Goal: Task Accomplishment & Management: Use online tool/utility

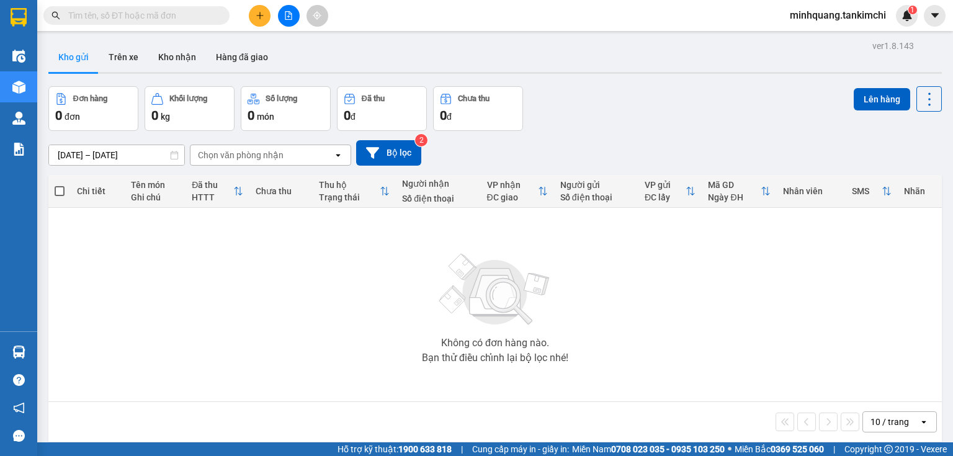
click at [170, 19] on input "text" at bounding box center [141, 16] width 146 height 14
paste input "[GEOGRAPHIC_DATA] - [GEOGRAPHIC_DATA] bên em có 2 dòng xe , xe 36p và xe 24p xe…"
type input "[GEOGRAPHIC_DATA] - [GEOGRAPHIC_DATA] bên em có 2 dòng xe , xe 36p và xe 24p xe…"
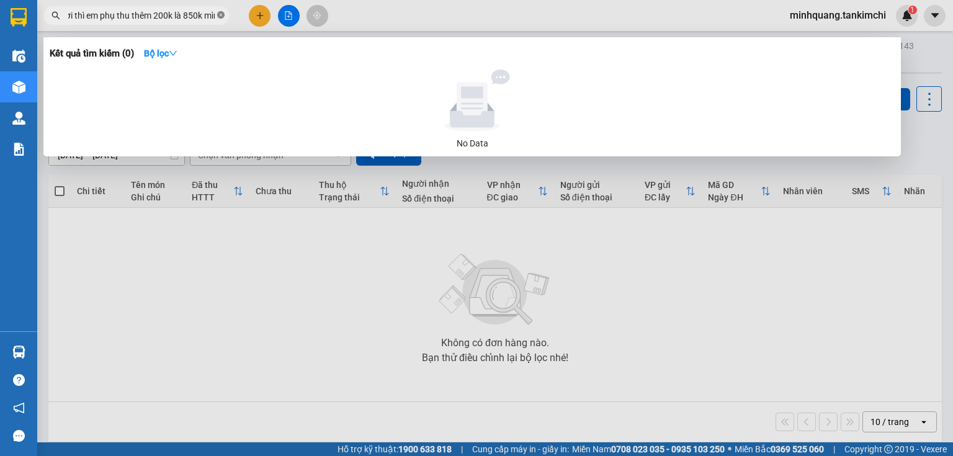
click at [223, 14] on icon "close-circle" at bounding box center [220, 14] width 7 height 7
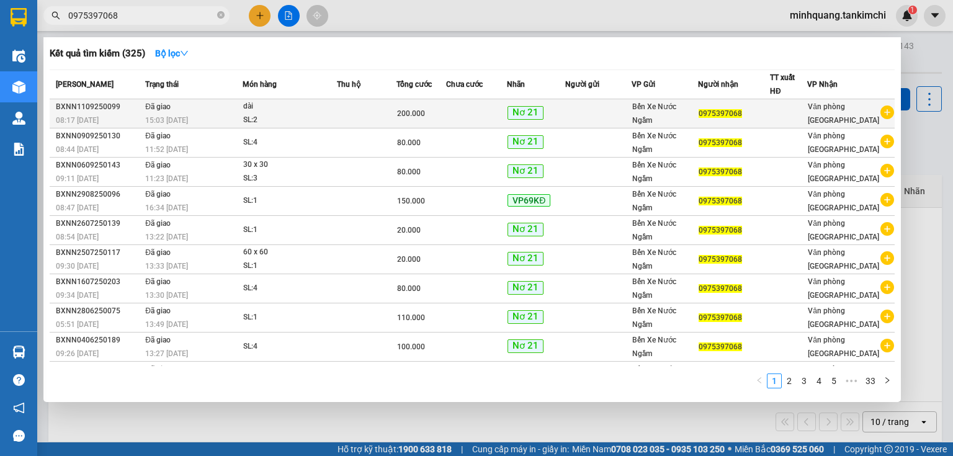
type input "0975397068"
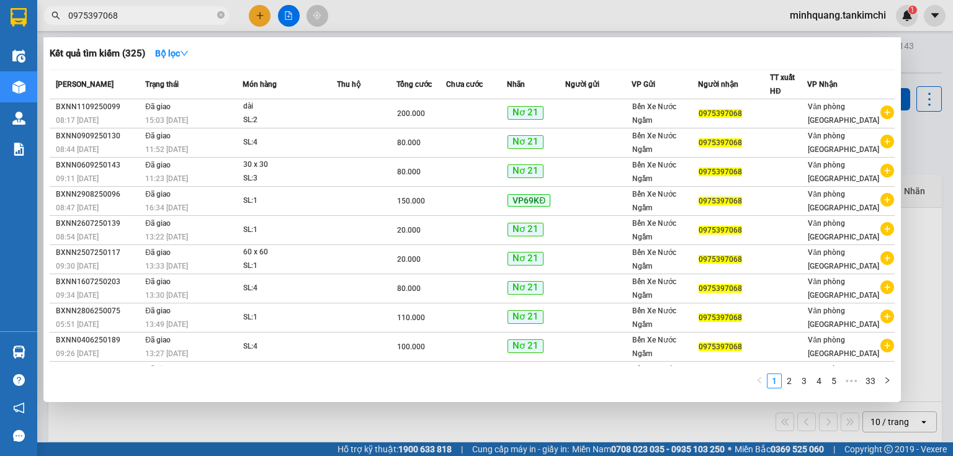
click at [211, 114] on div "15:03 [DATE]" at bounding box center [193, 121] width 97 height 14
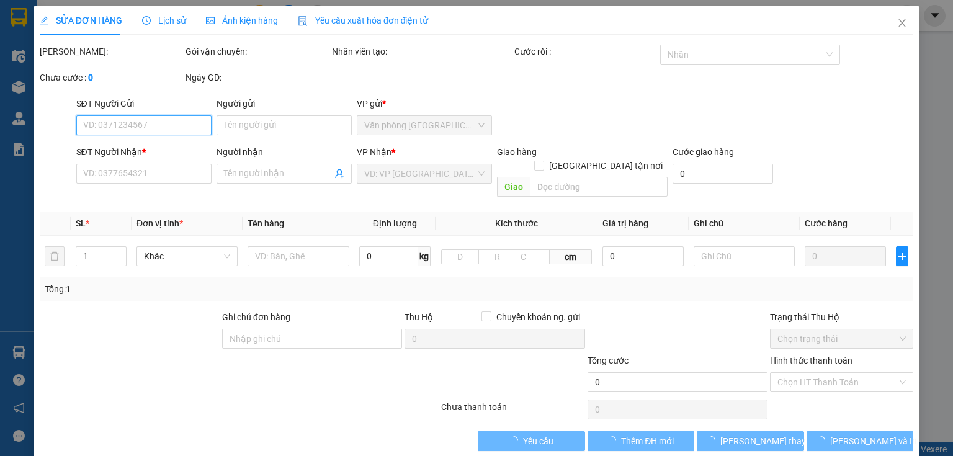
type input "0975397068"
type input "200.000"
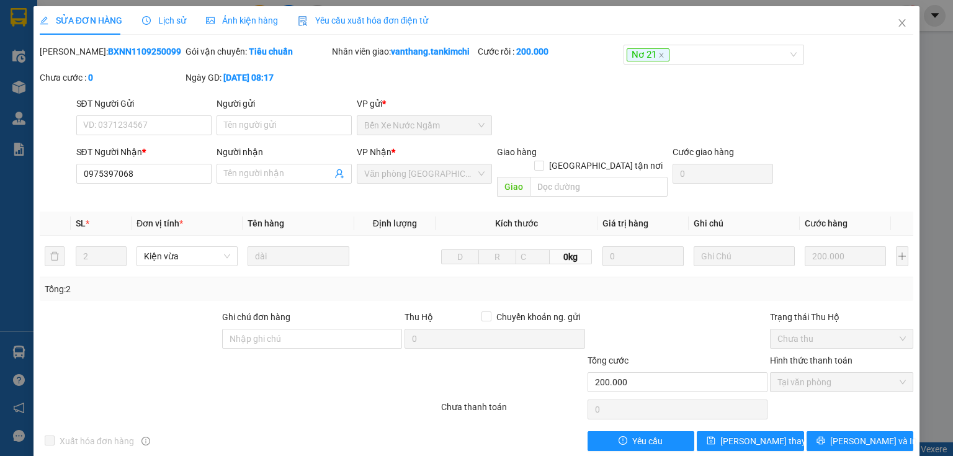
click at [174, 24] on span "Lịch sử" at bounding box center [164, 21] width 44 height 10
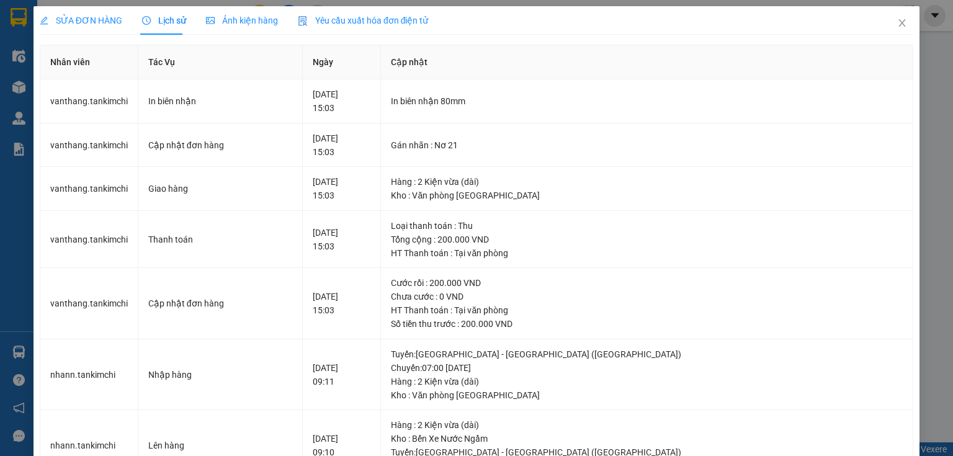
click at [230, 25] on span "Ảnh kiện hàng" at bounding box center [242, 21] width 72 height 10
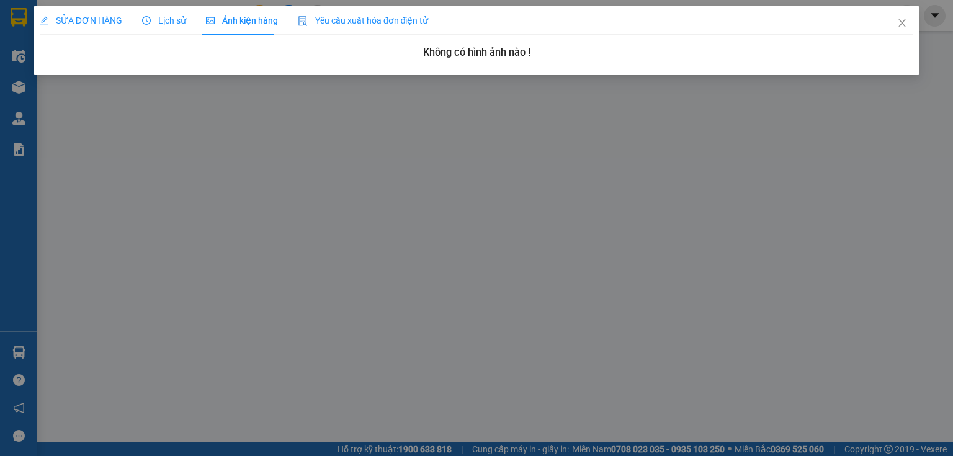
click at [166, 25] on span "Lịch sử" at bounding box center [164, 21] width 44 height 10
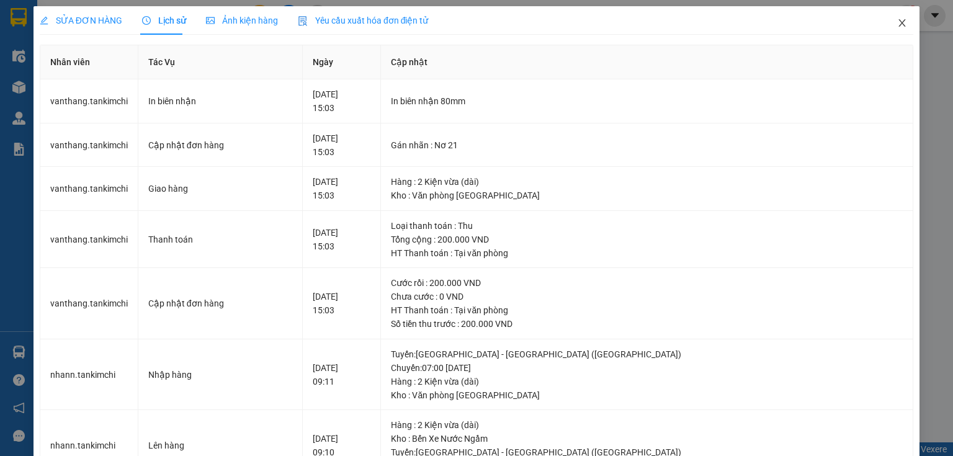
click at [897, 25] on icon "close" at bounding box center [902, 23] width 10 height 10
